Goal: Find specific page/section: Find specific page/section

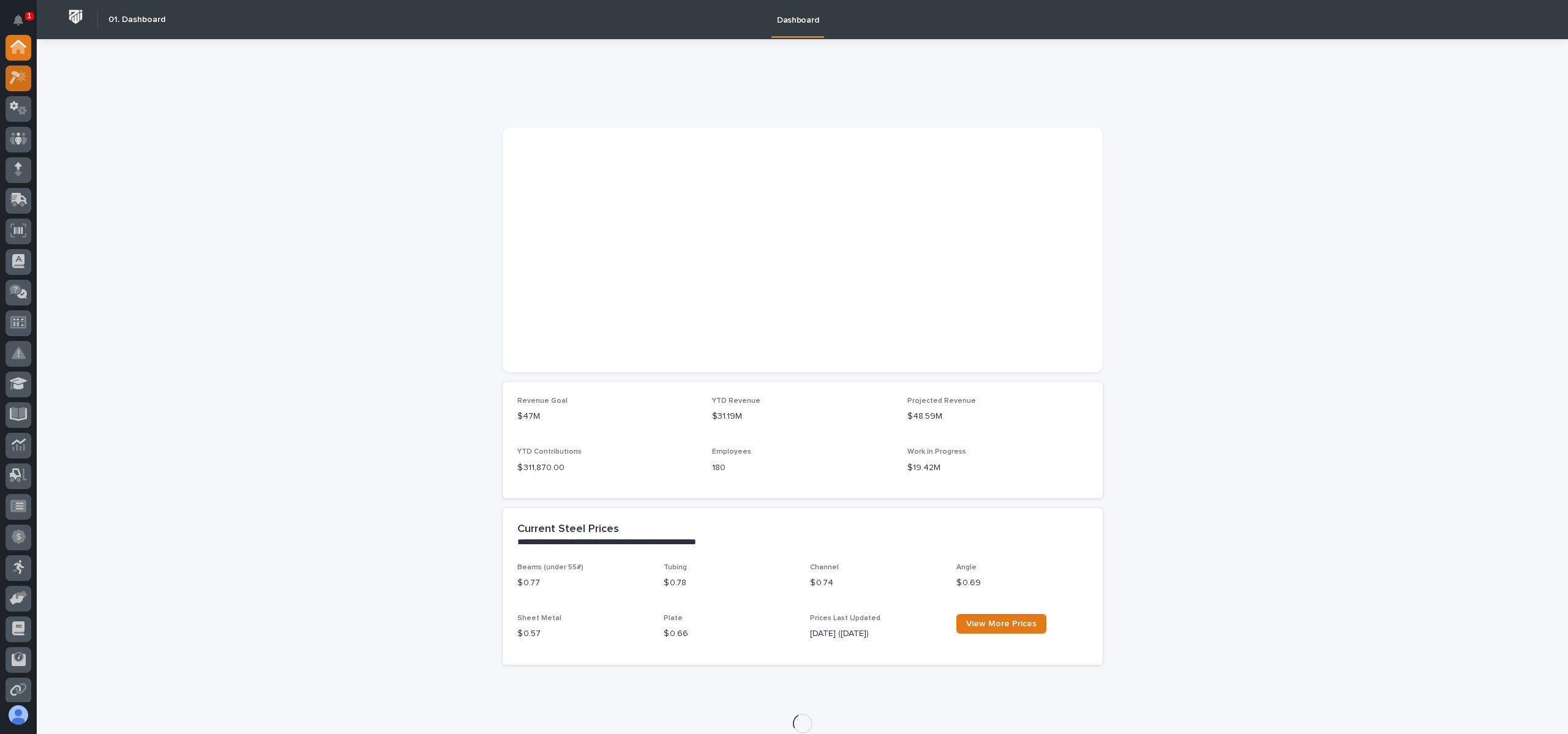
click at [21, 81] on icon at bounding box center [21, 77] width 10 height 12
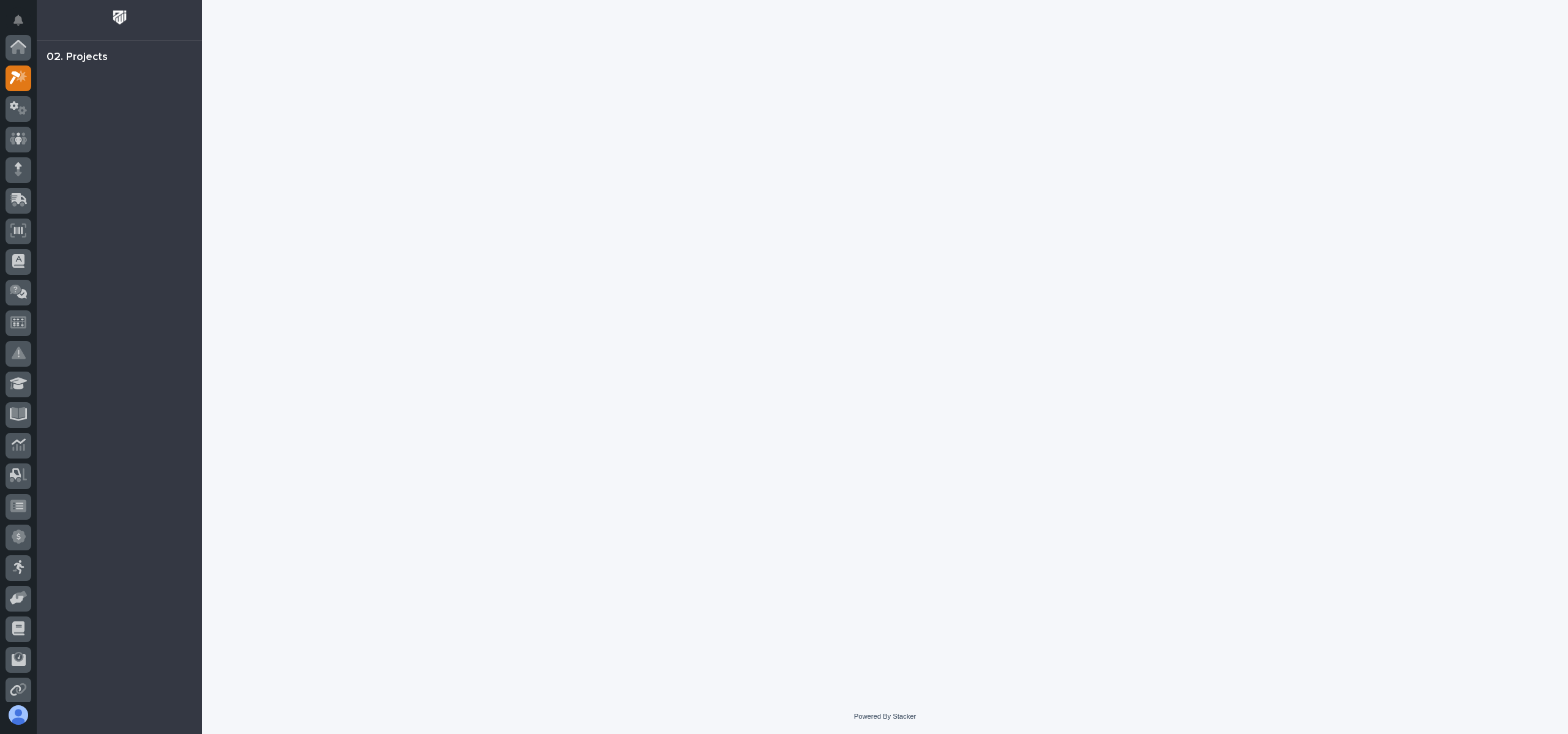
scroll to position [30, 0]
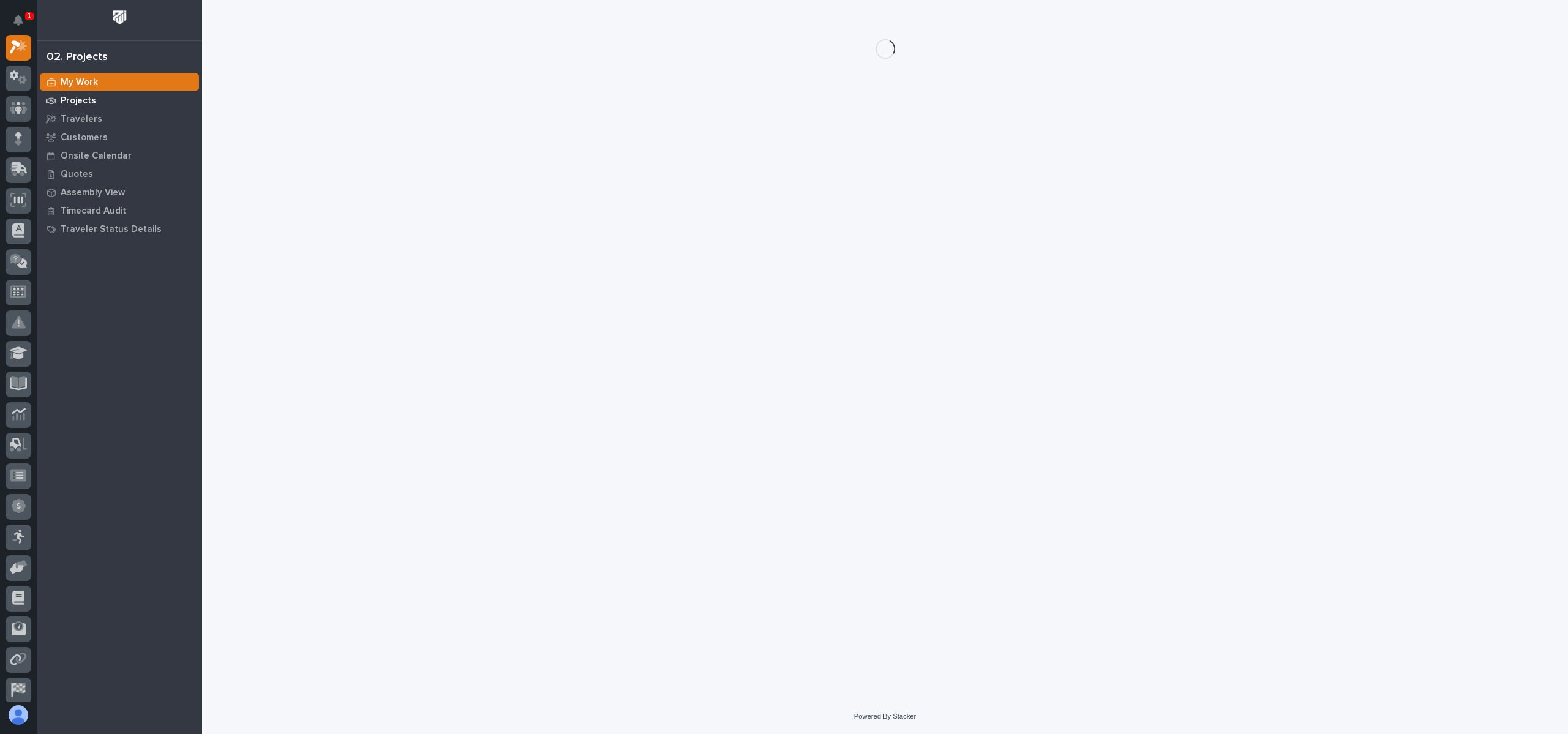
click at [83, 104] on p "Projects" at bounding box center [78, 101] width 35 height 11
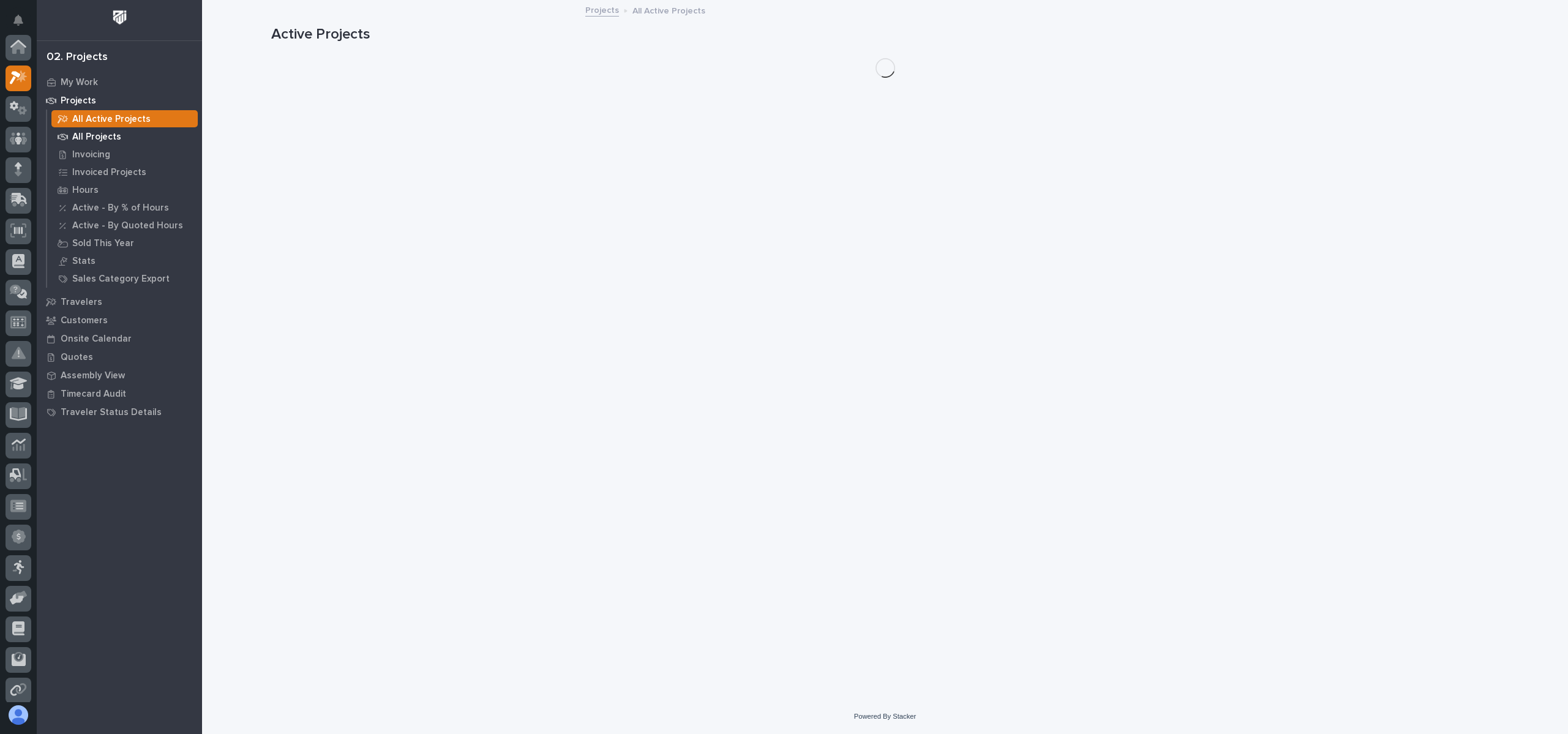
scroll to position [30, 0]
click at [97, 136] on p "All Projects" at bounding box center [96, 137] width 49 height 11
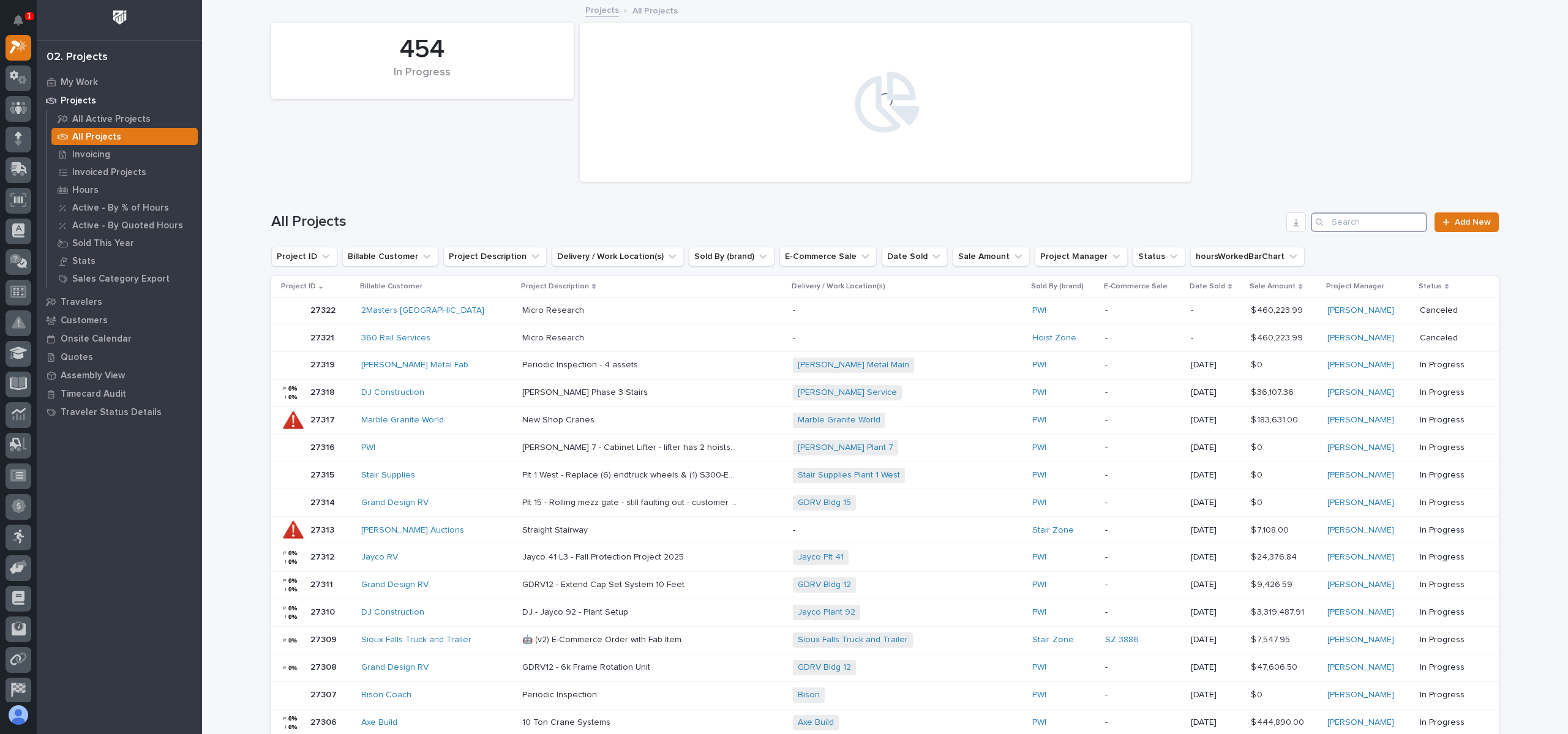
click at [1369, 219] on input "Search" at bounding box center [1369, 222] width 116 height 19
type input "25891"
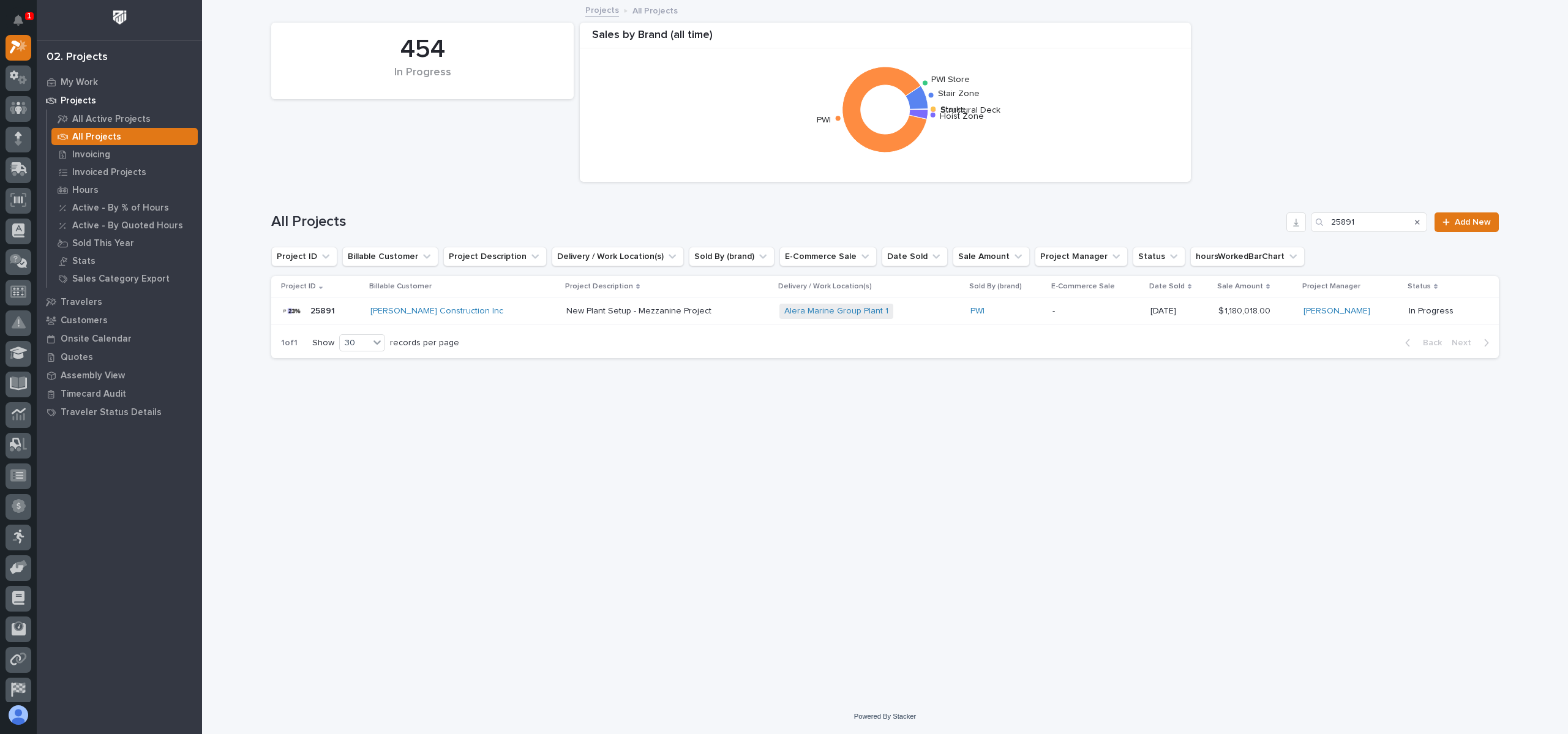
click at [332, 315] on p "25891" at bounding box center [324, 310] width 27 height 13
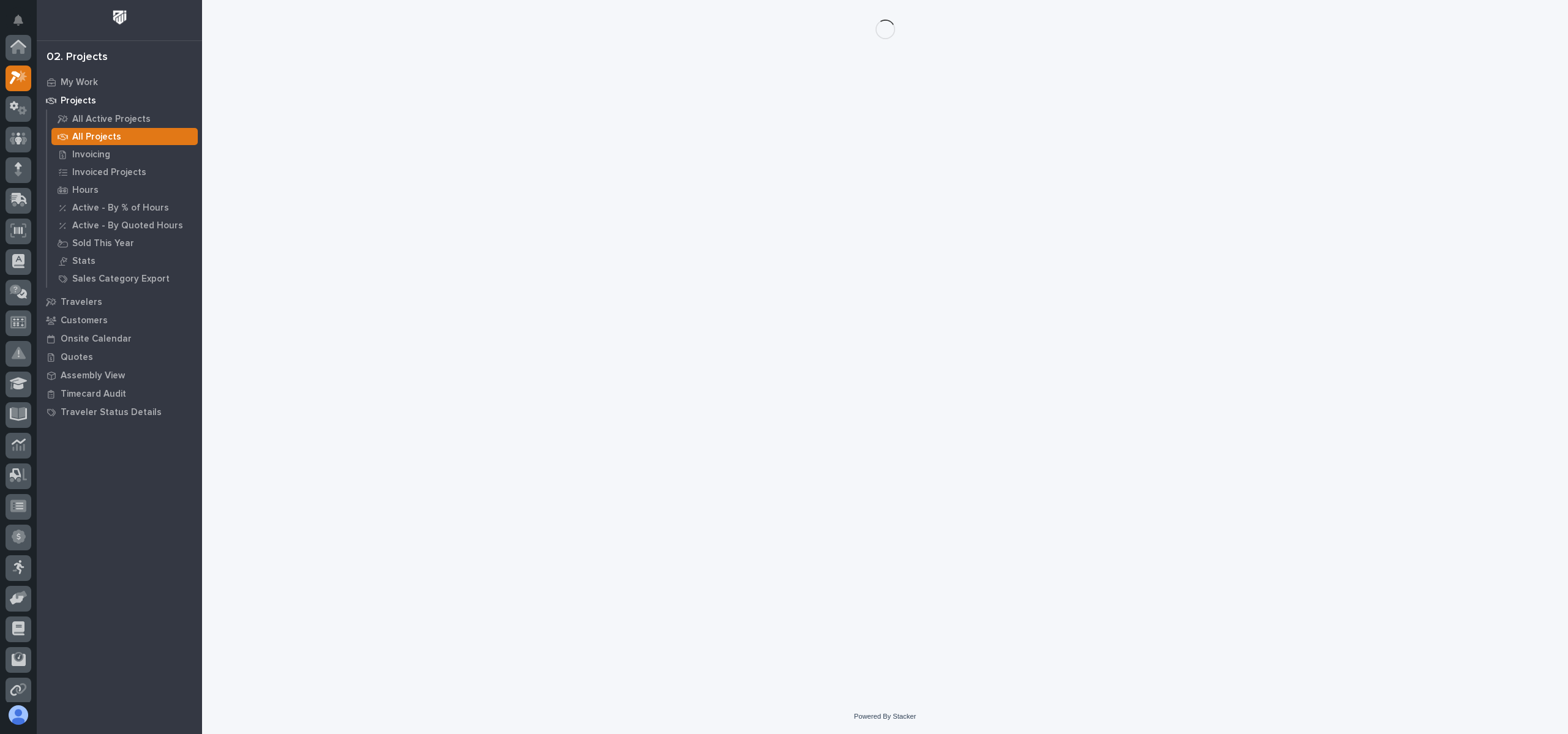
scroll to position [30, 0]
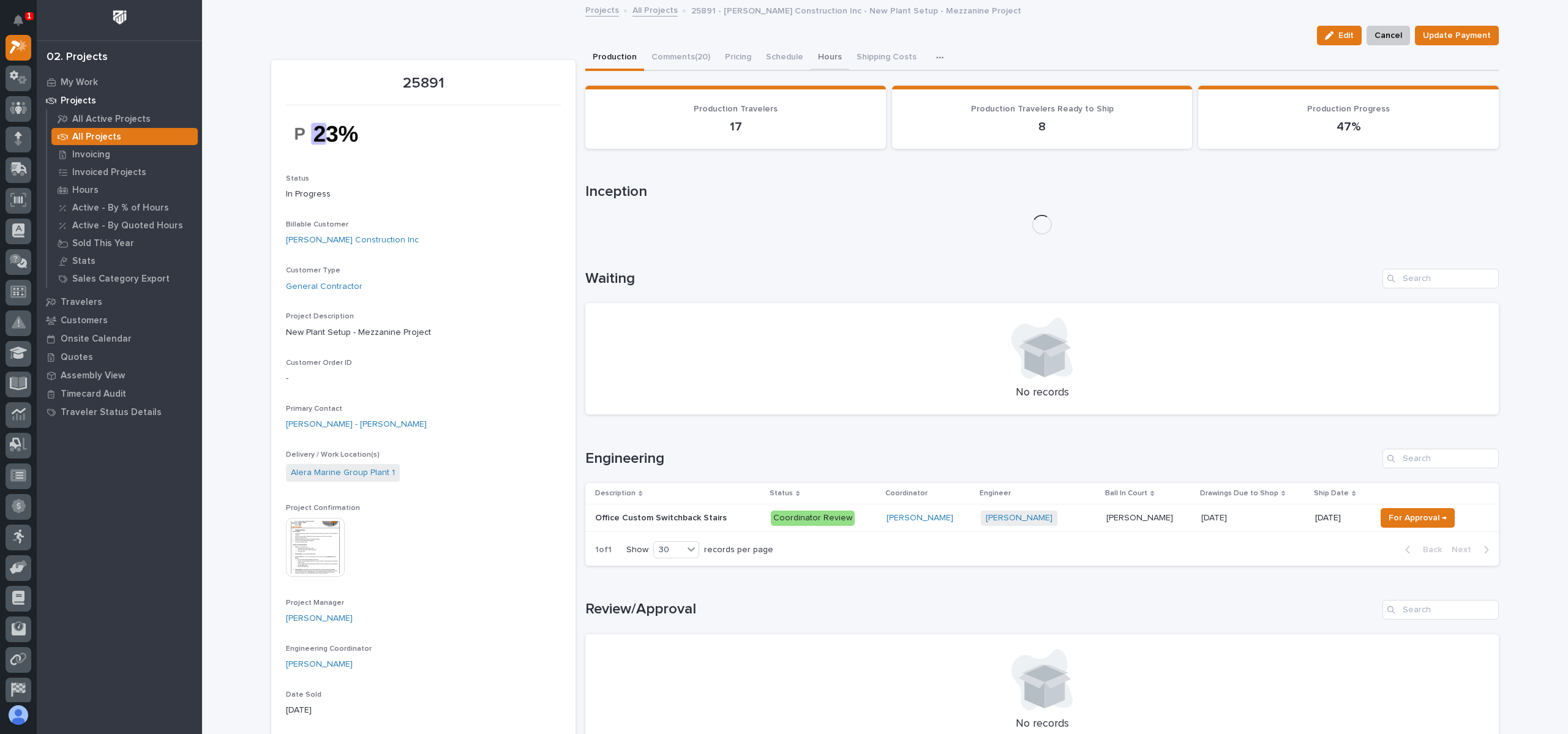
click at [815, 55] on button "Hours" at bounding box center [830, 57] width 39 height 26
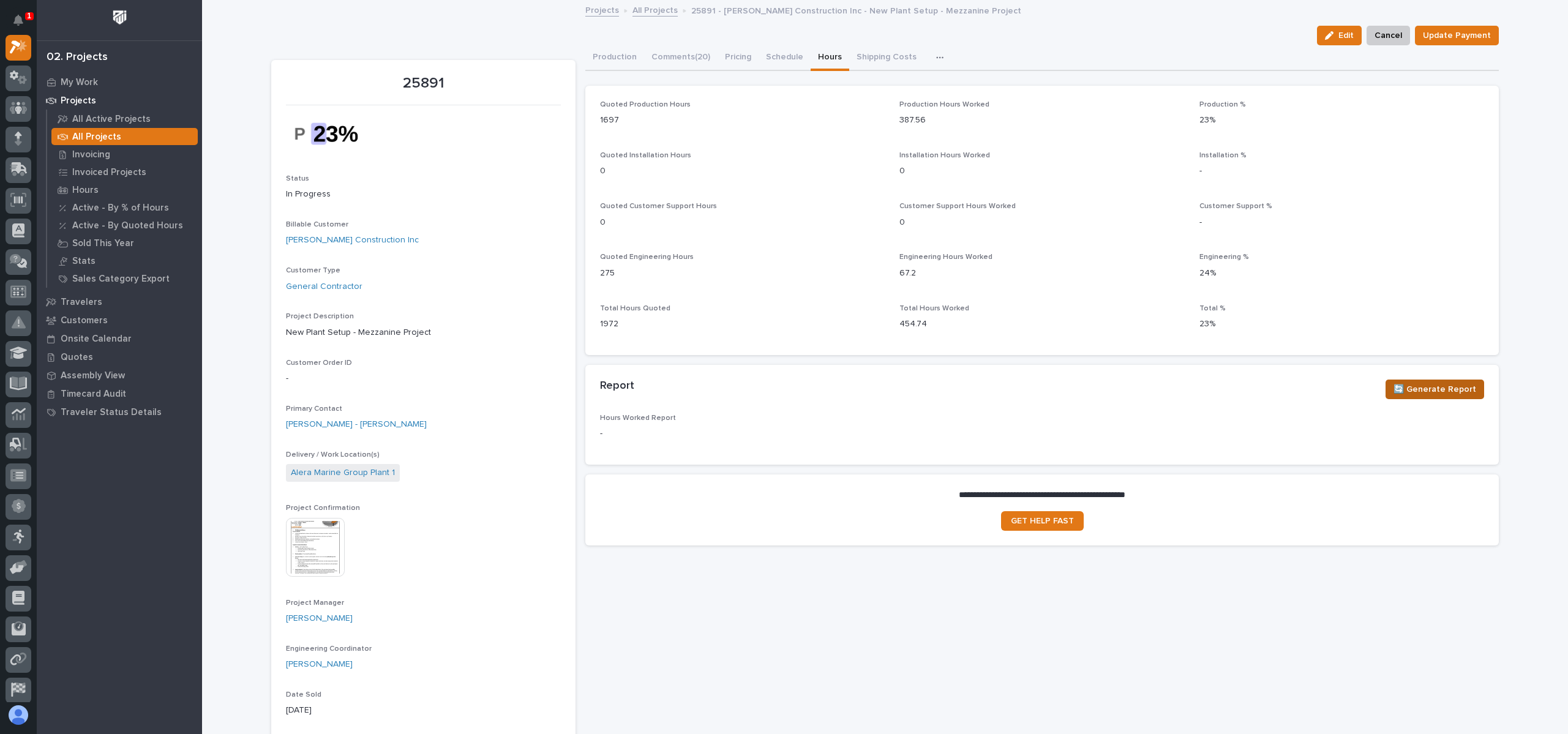
click at [1434, 387] on span "🔄 Generate Report" at bounding box center [1434, 389] width 82 height 15
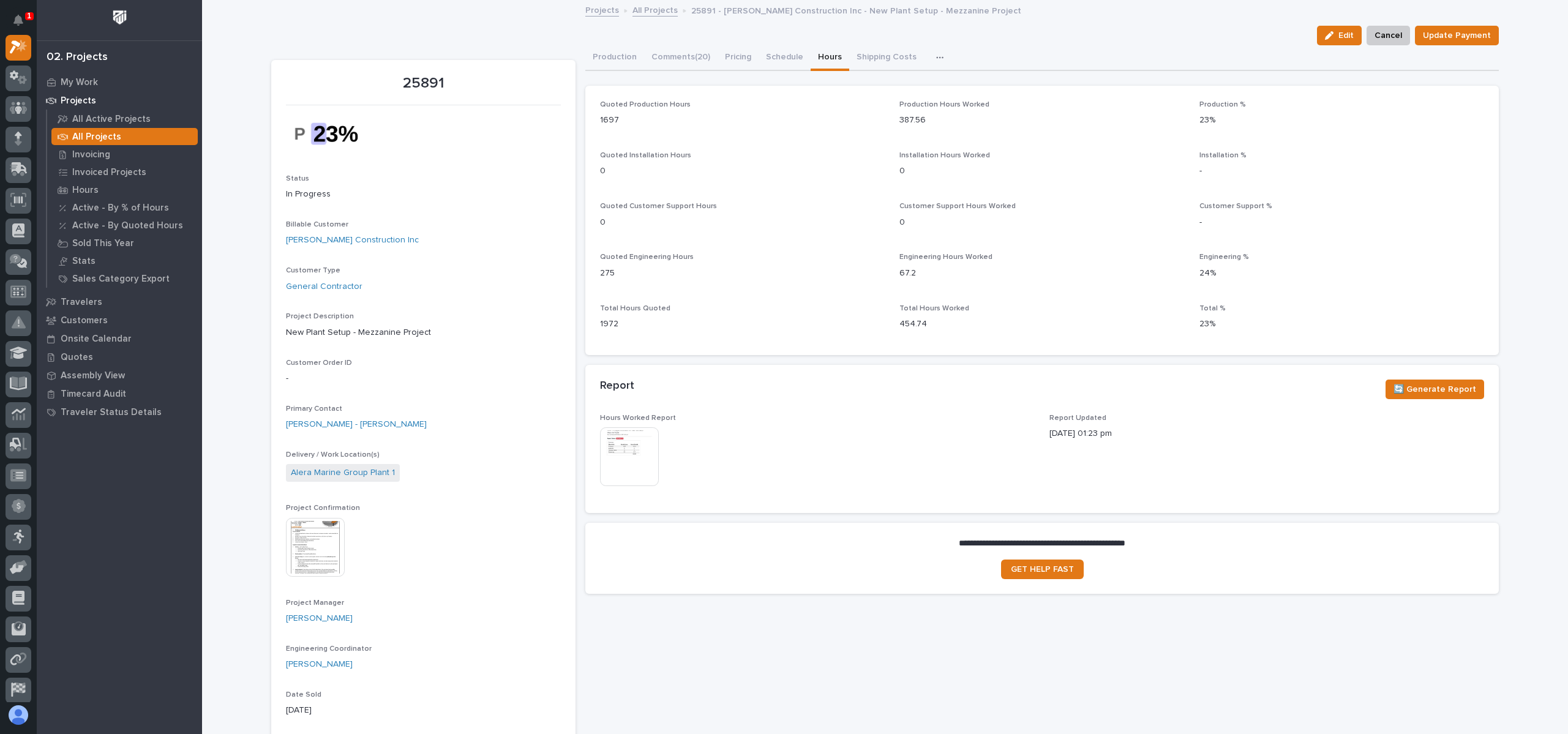
click at [641, 455] on img at bounding box center [629, 457] width 59 height 59
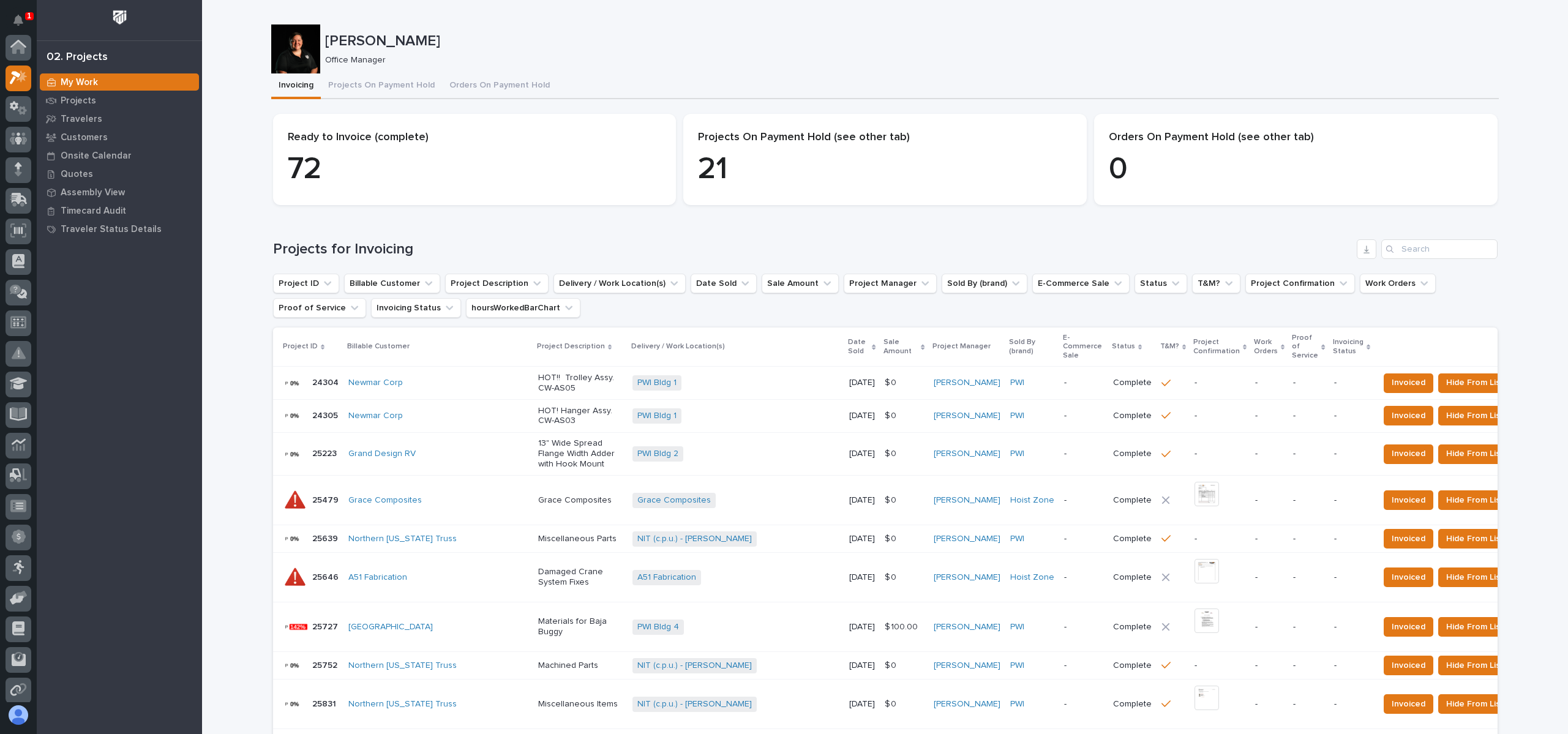
scroll to position [30, 0]
click at [84, 152] on p "Onsite Calendar" at bounding box center [96, 156] width 71 height 11
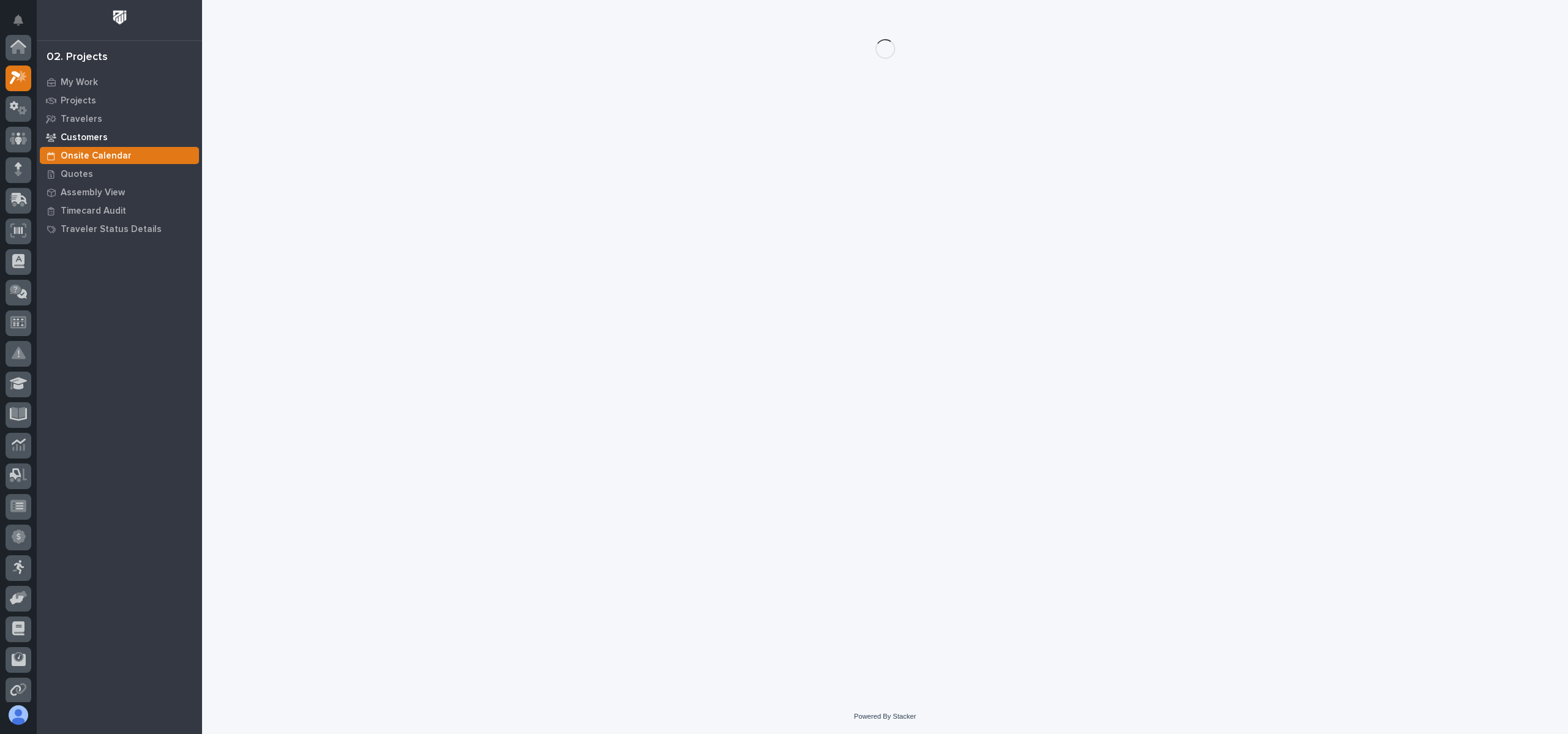
scroll to position [30, 0]
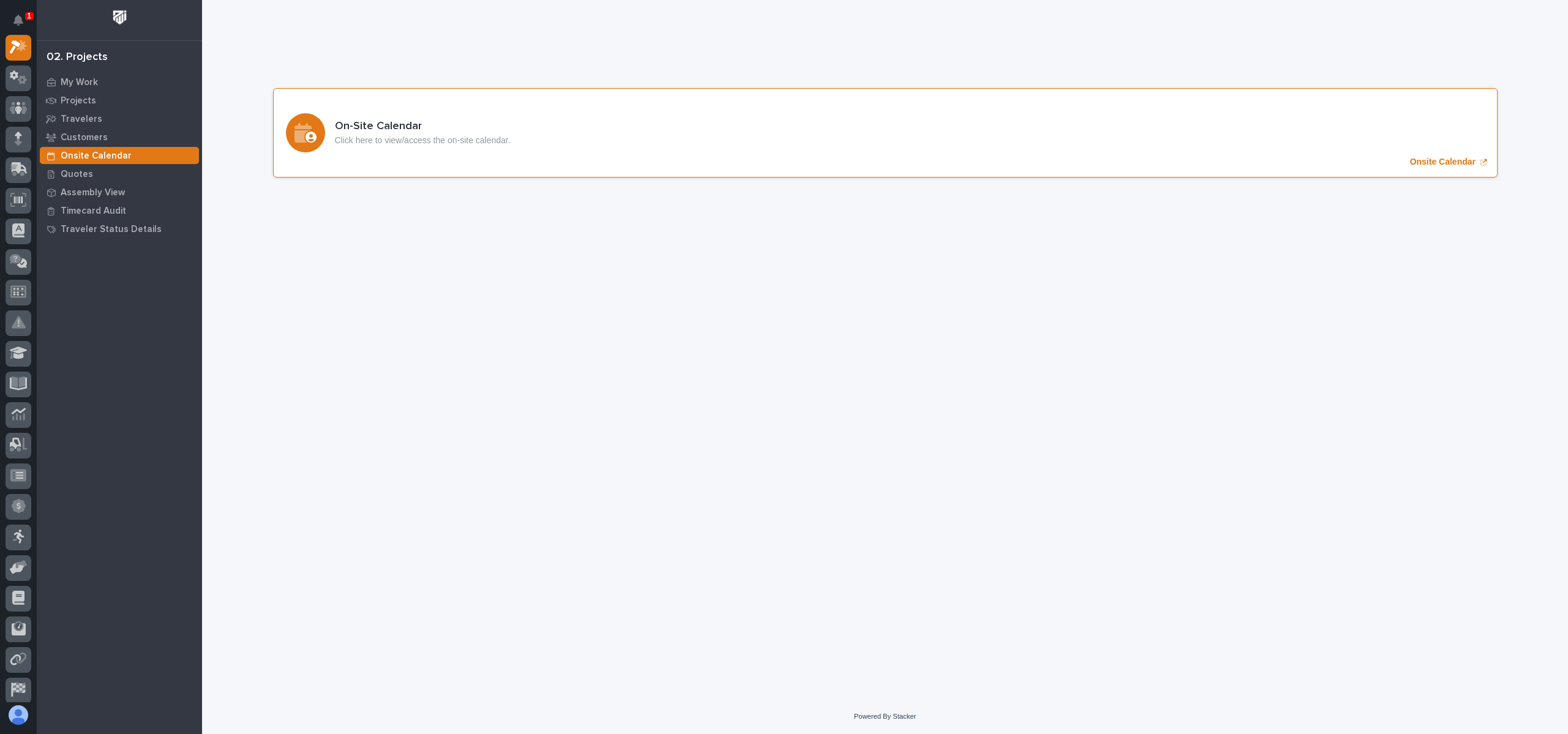
click at [456, 112] on div "On-Site Calendar Click here to view/access the on-site calendar. Onsite Calendar" at bounding box center [886, 132] width 1225 height 89
click at [80, 80] on p "My Work" at bounding box center [80, 82] width 37 height 11
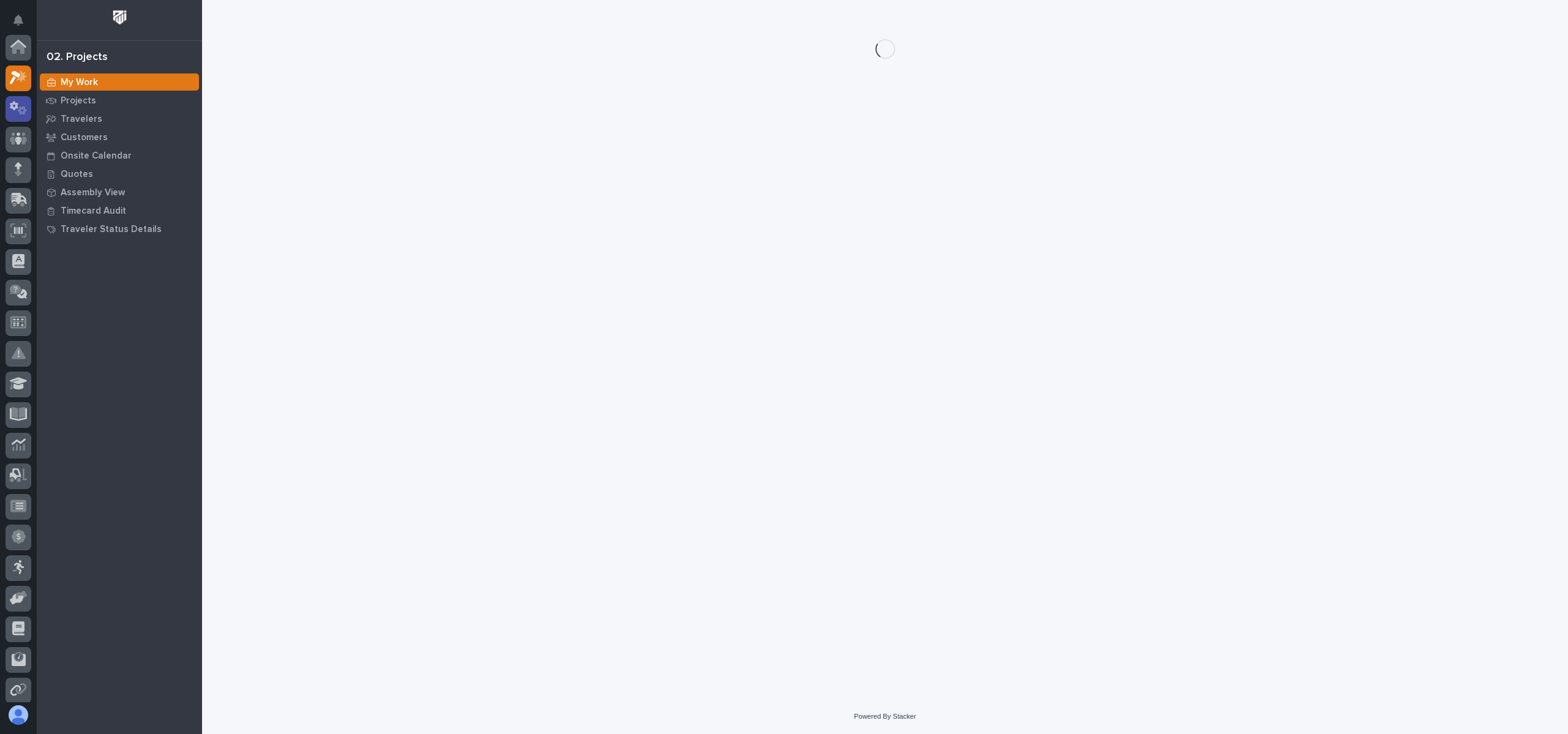
scroll to position [30, 0]
